Goal: Check status: Check status

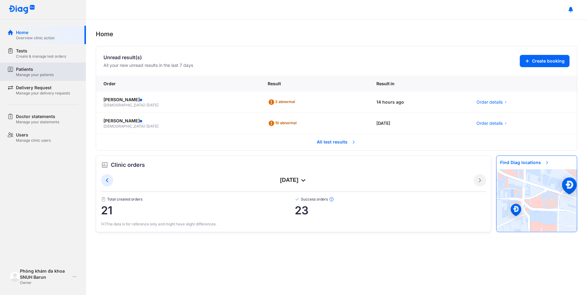
click at [19, 71] on div "Patients" at bounding box center [35, 69] width 38 height 6
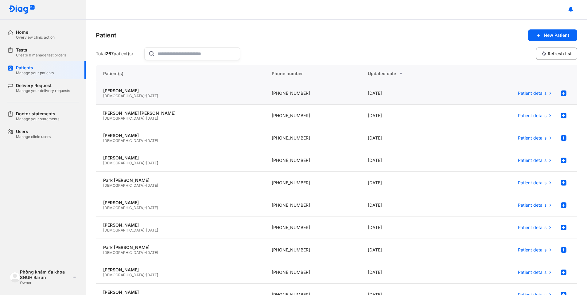
click at [149, 94] on div "[DEMOGRAPHIC_DATA] - [DATE]" at bounding box center [180, 96] width 154 height 5
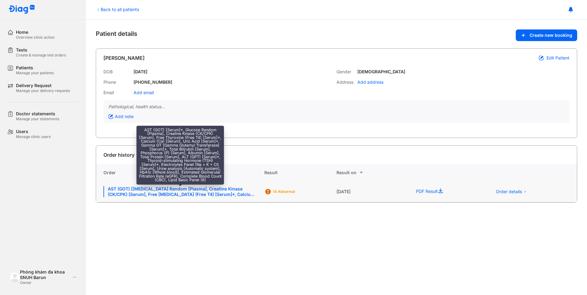
click at [177, 194] on div "AST (GOT) [[MEDICAL_DATA] Random [Plasma], Creatine Kinase (CK/CPK) [Serum], Fr…" at bounding box center [179, 191] width 153 height 11
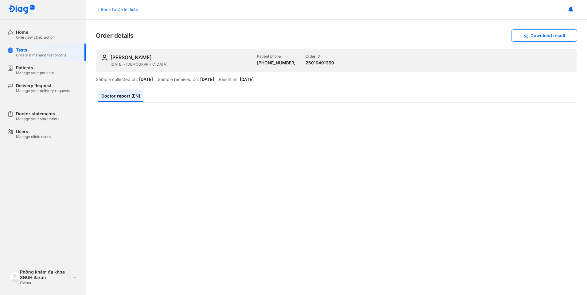
click at [69, 187] on div "Home Overview clinic action Tests Create & manage test orders Patients Manage y…" at bounding box center [43, 147] width 86 height 295
